Goal: Find specific page/section: Find specific page/section

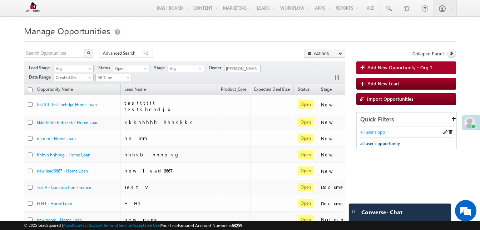
click at [375, 132] on span "all user's opp" at bounding box center [372, 131] width 25 height 5
type input "Search Leads"
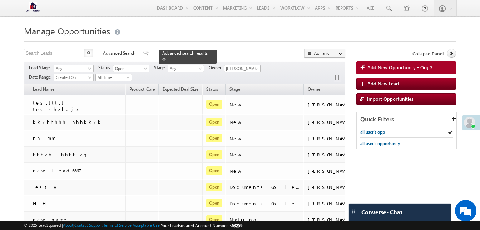
click at [176, 54] on span "Advanced search results" at bounding box center [184, 52] width 45 height 5
click at [131, 56] on span "Advanced Search" at bounding box center [120, 53] width 35 height 6
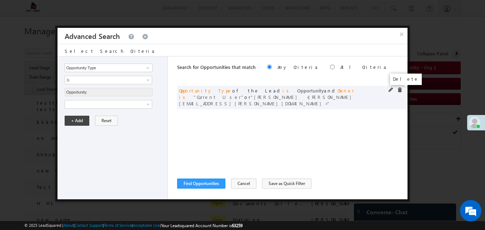
click at [400, 89] on span at bounding box center [399, 90] width 5 height 5
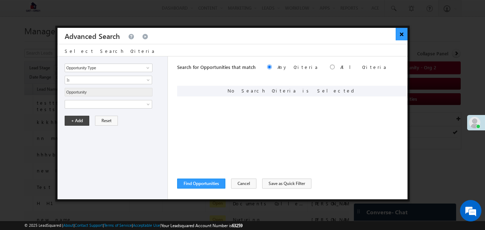
click at [399, 29] on button "×" at bounding box center [402, 34] width 12 height 13
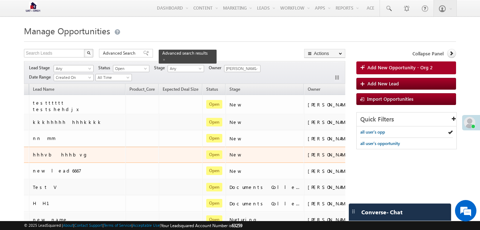
scroll to position [0, 0]
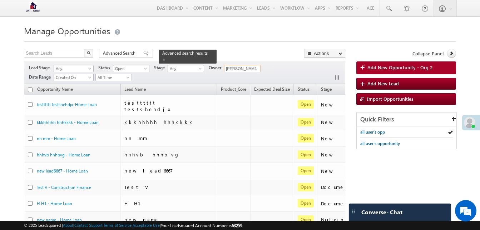
click at [249, 69] on input "[PERSON_NAME]" at bounding box center [242, 68] width 36 height 7
click at [271, 54] on div "Search Leads X 50 results found Advanced Search Advanced search results Actions…" at bounding box center [184, 54] width 321 height 10
click at [256, 68] on span at bounding box center [256, 69] width 6 height 6
click at [259, 68] on span at bounding box center [256, 69] width 6 height 6
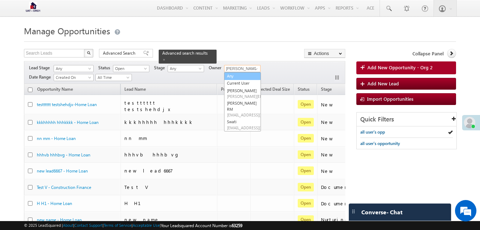
click at [244, 75] on link "Any" at bounding box center [242, 76] width 37 height 8
type input "Any"
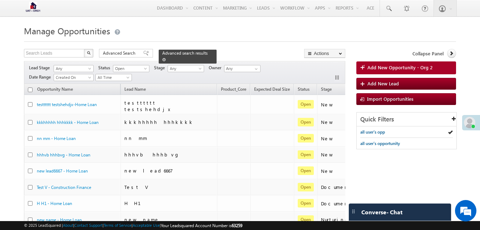
click at [166, 58] on span at bounding box center [164, 60] width 4 height 4
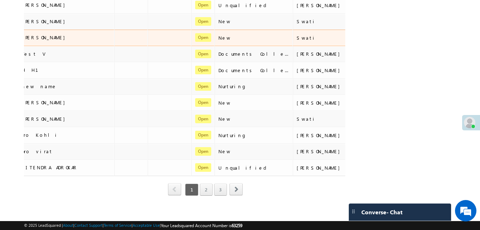
scroll to position [334, 0]
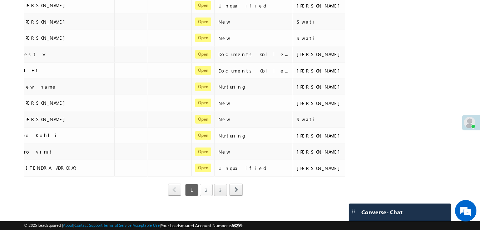
click at [208, 184] on link "2" at bounding box center [206, 190] width 13 height 12
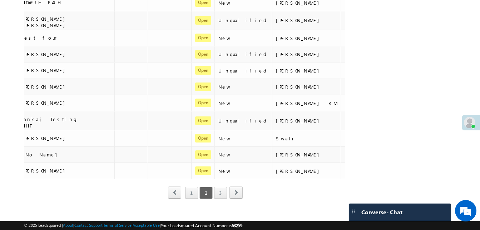
scroll to position [0, 82]
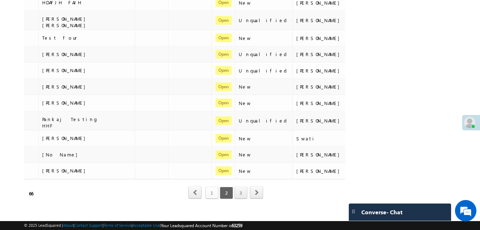
click at [213, 187] on link "1" at bounding box center [211, 193] width 13 height 12
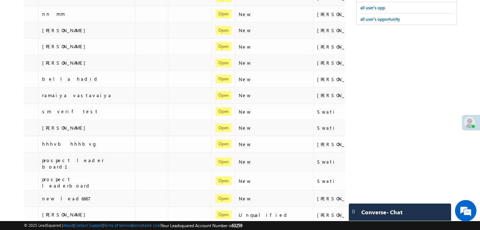
scroll to position [0, 0]
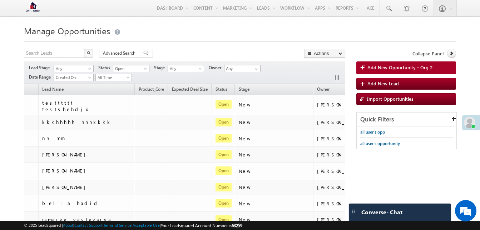
click at [130, 72] on span "Open" at bounding box center [130, 68] width 34 height 6
click at [123, 91] on link "Won" at bounding box center [132, 91] width 36 height 6
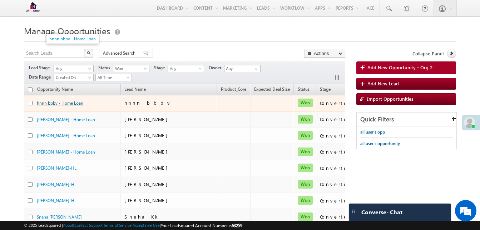
click at [53, 104] on link "hnnn bbbv - Home Loan" at bounding box center [60, 102] width 46 height 5
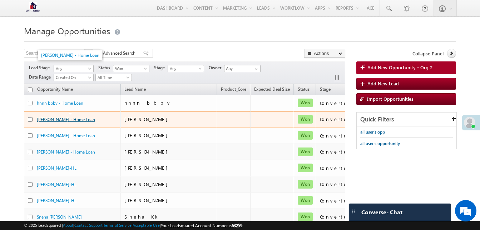
click at [55, 121] on link "jaquilene fernandez - Home Loan" at bounding box center [66, 119] width 58 height 5
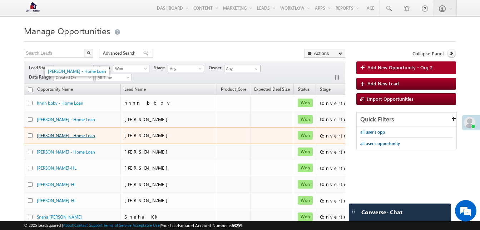
click at [55, 134] on link "poppy singh - Home Loan" at bounding box center [66, 135] width 58 height 5
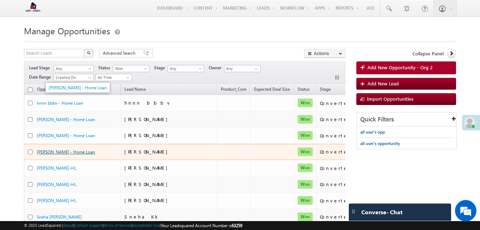
click at [54, 151] on link "lilac sharma - Home Loan" at bounding box center [66, 151] width 58 height 5
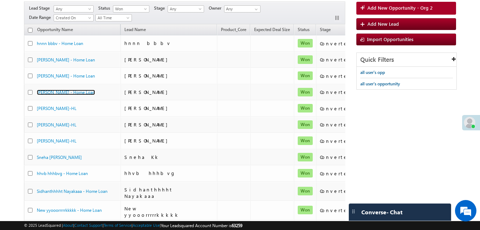
scroll to position [60, 0]
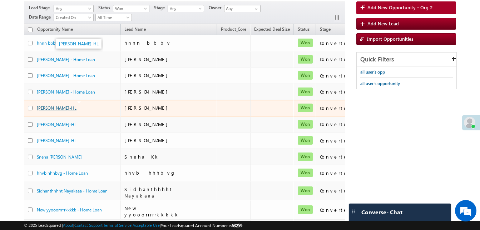
click at [50, 110] on link "Lisa Kumar-HL" at bounding box center [57, 107] width 40 height 5
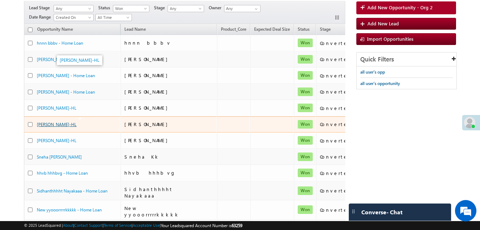
click at [47, 126] on link "Jyoti Patel-HL" at bounding box center [57, 124] width 40 height 5
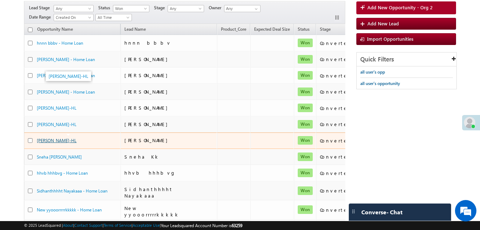
click at [46, 142] on link "VIKRAMESH SHARMA-HL" at bounding box center [57, 140] width 40 height 5
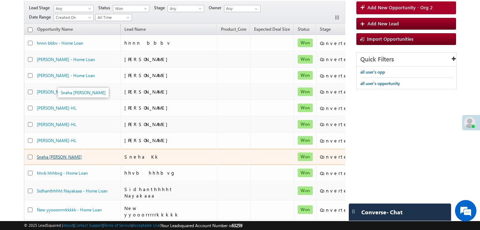
click at [45, 154] on link "Sneha Kk-HL" at bounding box center [59, 156] width 45 height 5
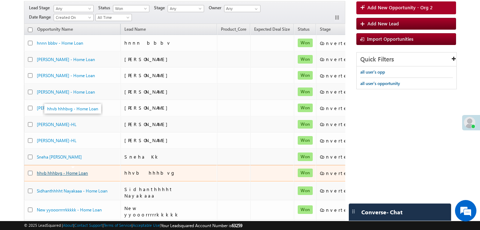
click at [48, 173] on link "hhvb hhhbvg - Home Loan" at bounding box center [62, 172] width 51 height 5
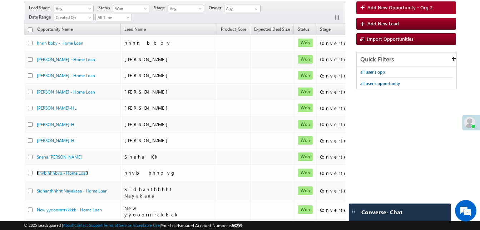
drag, startPoint x: 48, startPoint y: 173, endPoint x: 8, endPoint y: 133, distance: 57.1
click at [8, 133] on body "Menu Anujeet Dubey anuje et.du bey+L S@her ohfl." at bounding box center [240, 220] width 480 height 561
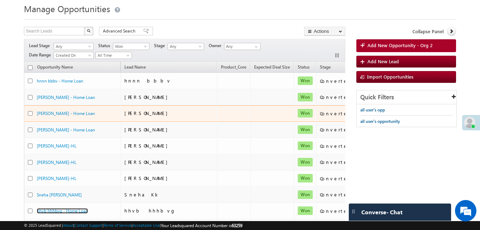
scroll to position [0, 0]
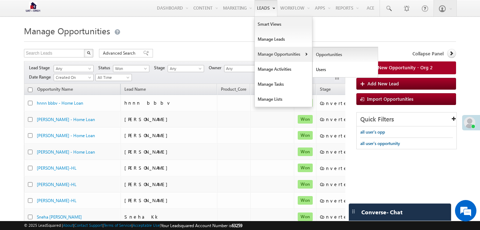
click at [313, 55] on link "Opportunities" at bounding box center [345, 54] width 65 height 15
